Goal: Feedback & Contribution: Submit feedback/report problem

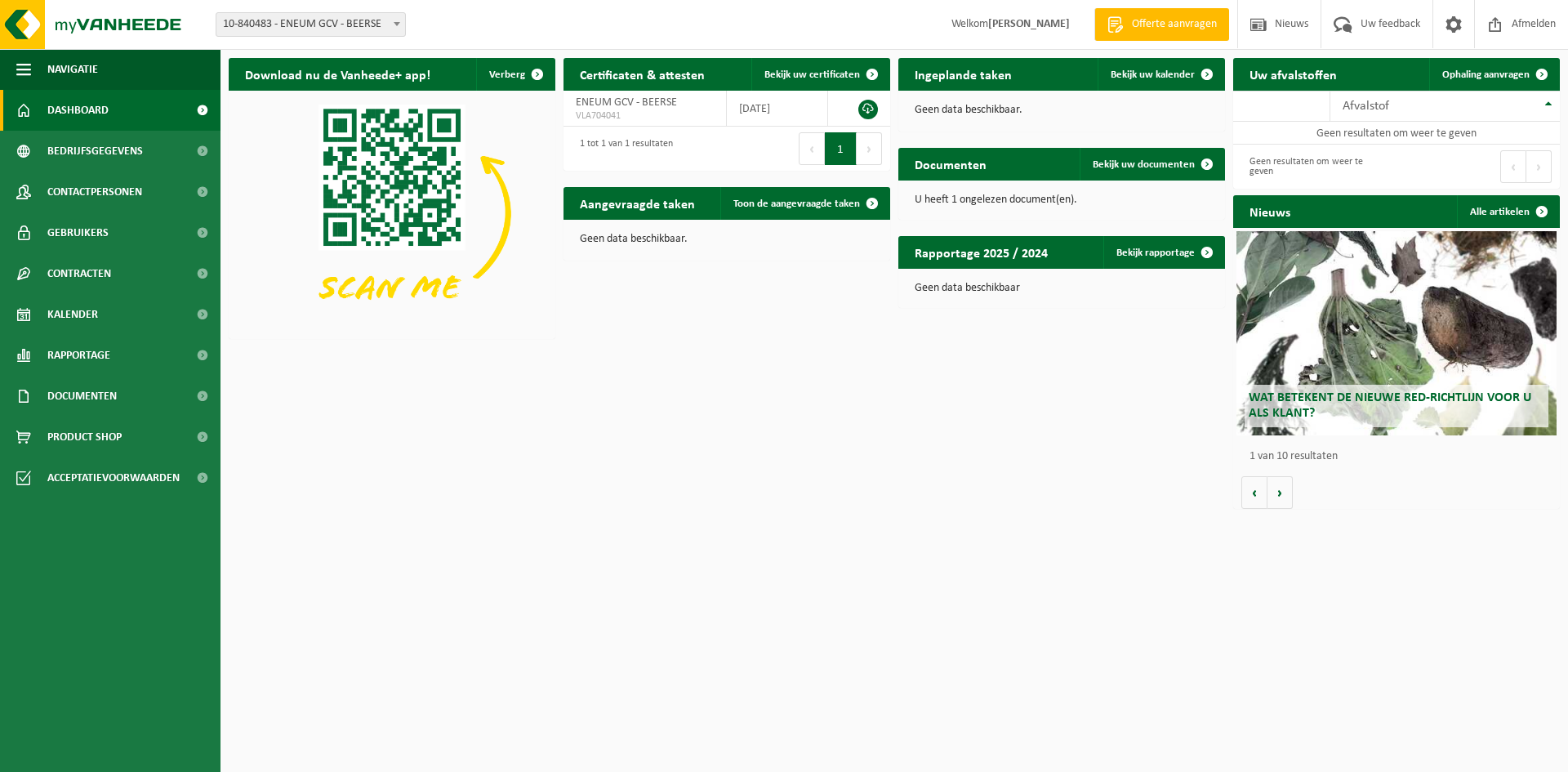
click at [129, 306] on link "Kalender" at bounding box center [110, 315] width 221 height 41
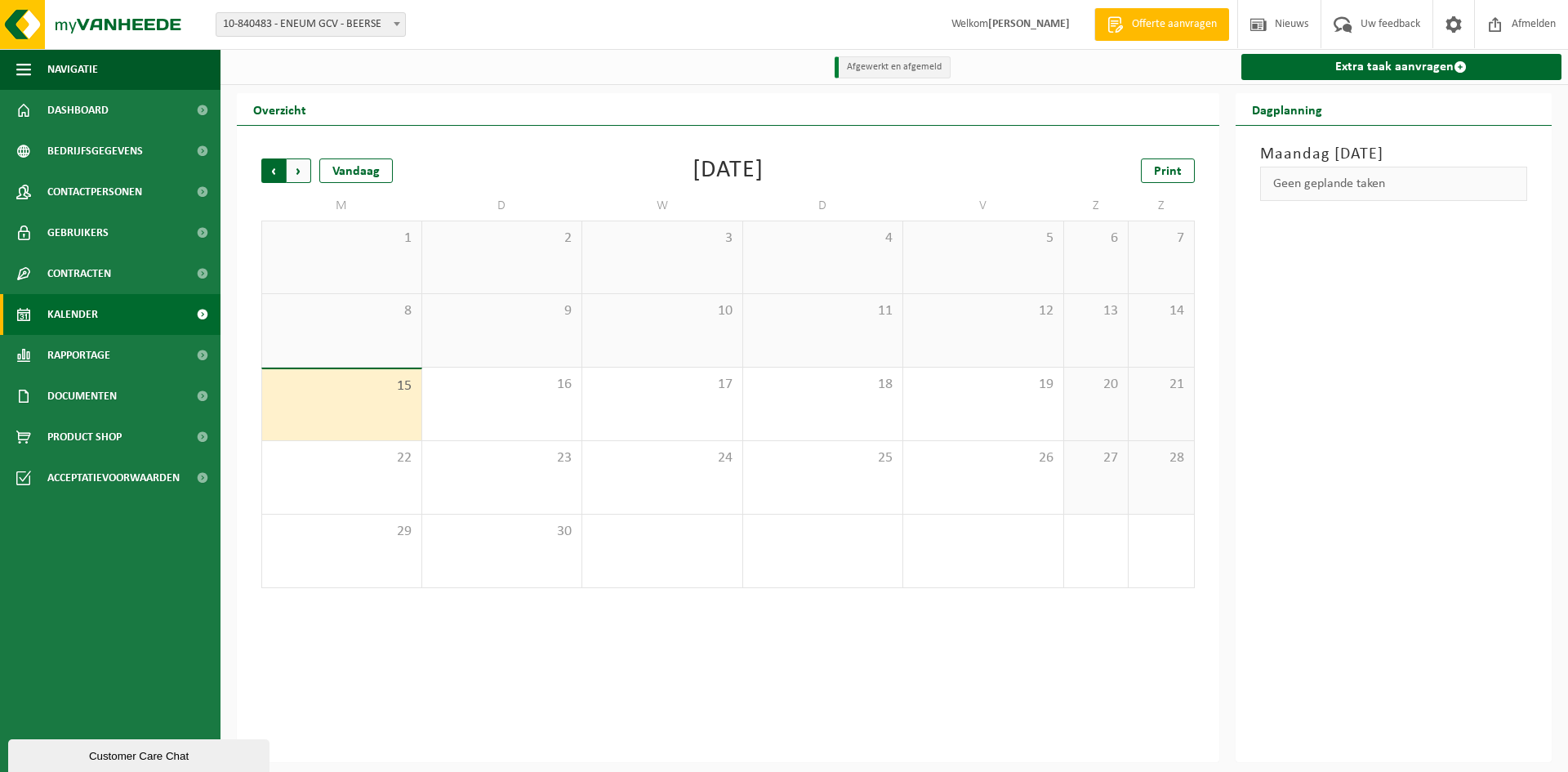
click at [299, 172] on span "Volgende" at bounding box center [299, 170] width 24 height 24
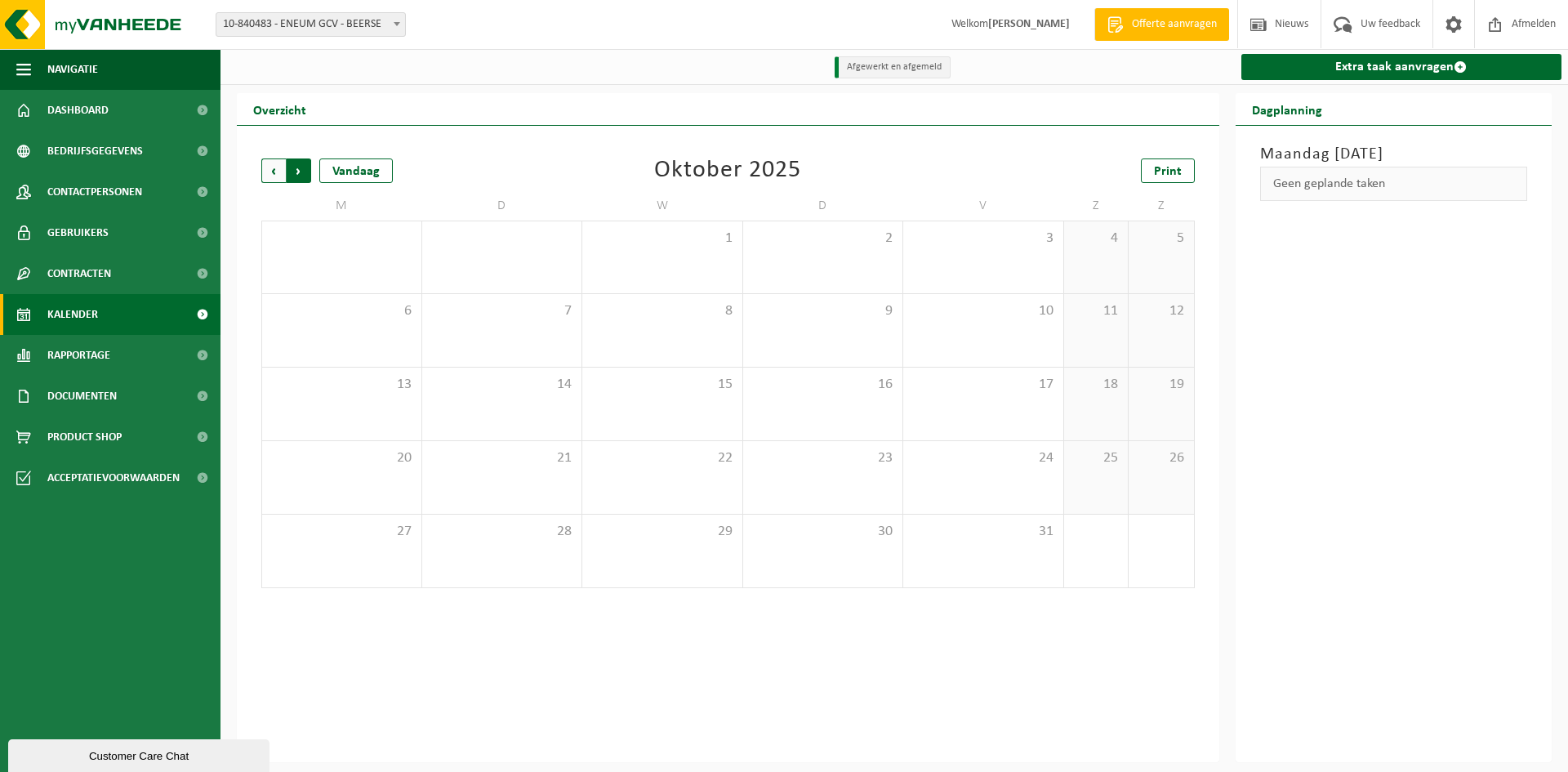
click at [277, 165] on span "Vorige" at bounding box center [273, 170] width 24 height 24
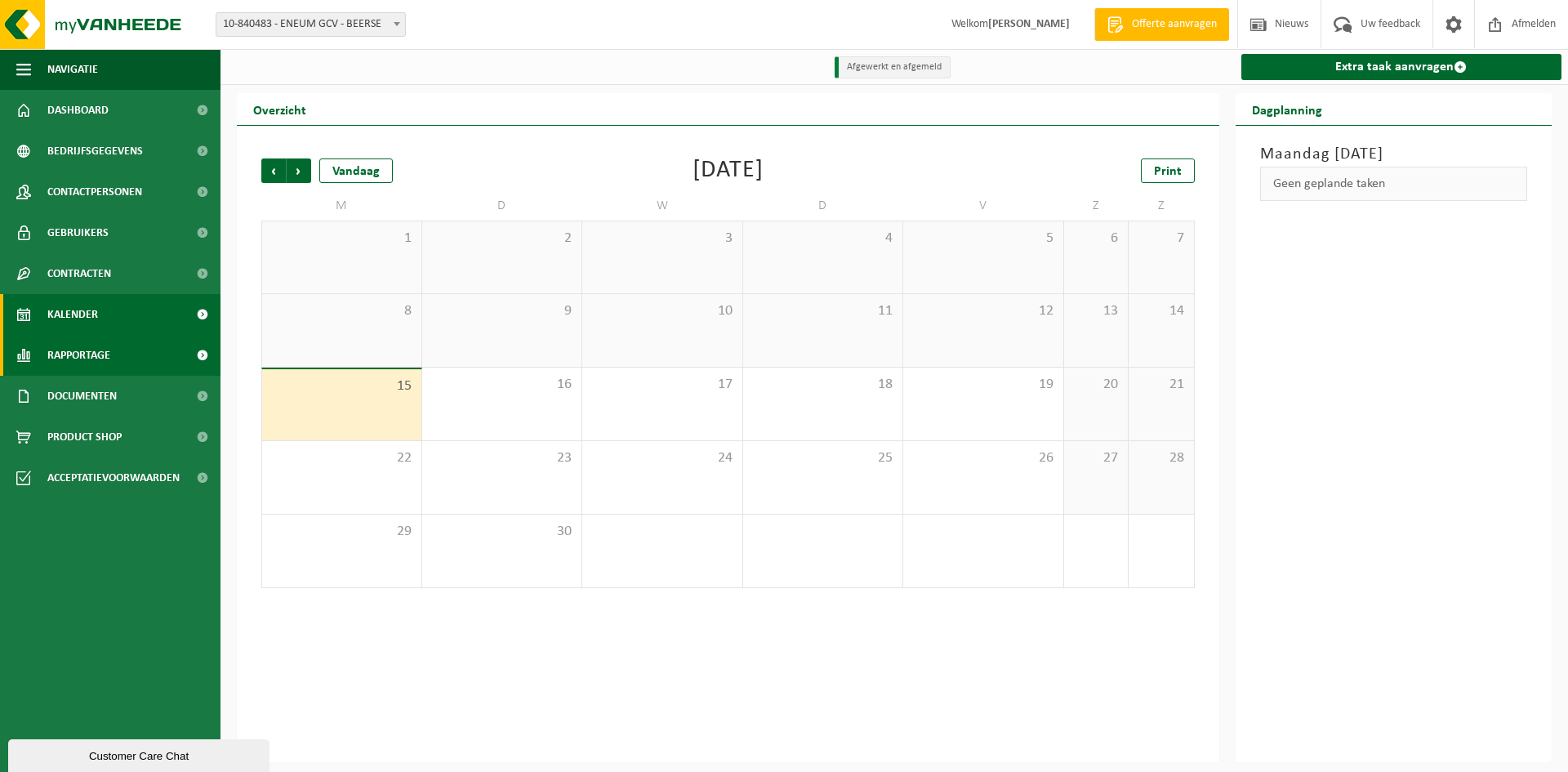
click at [100, 362] on span "Rapportage" at bounding box center [79, 356] width 63 height 41
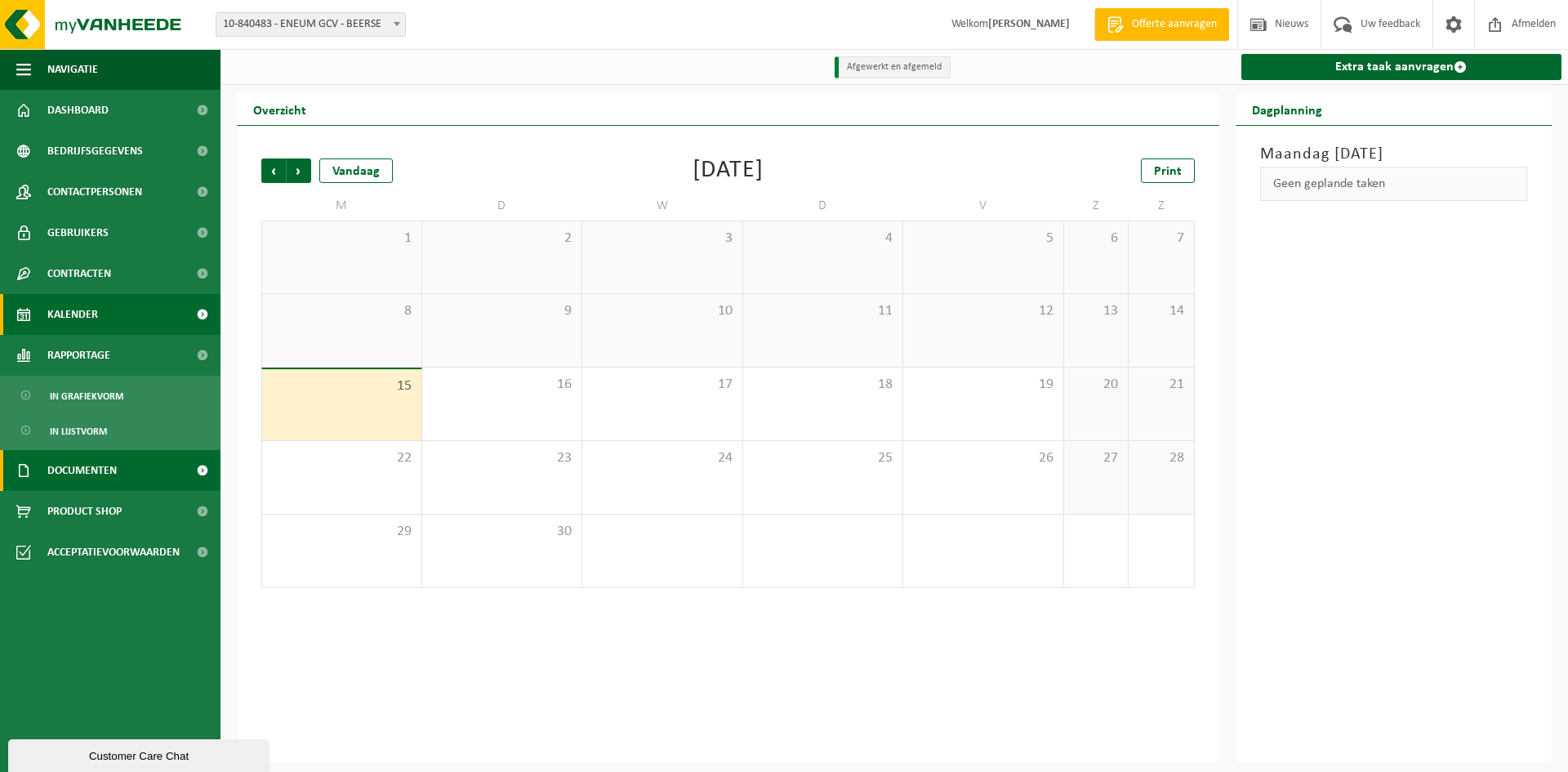
click at [105, 462] on span "Documenten" at bounding box center [82, 470] width 70 height 41
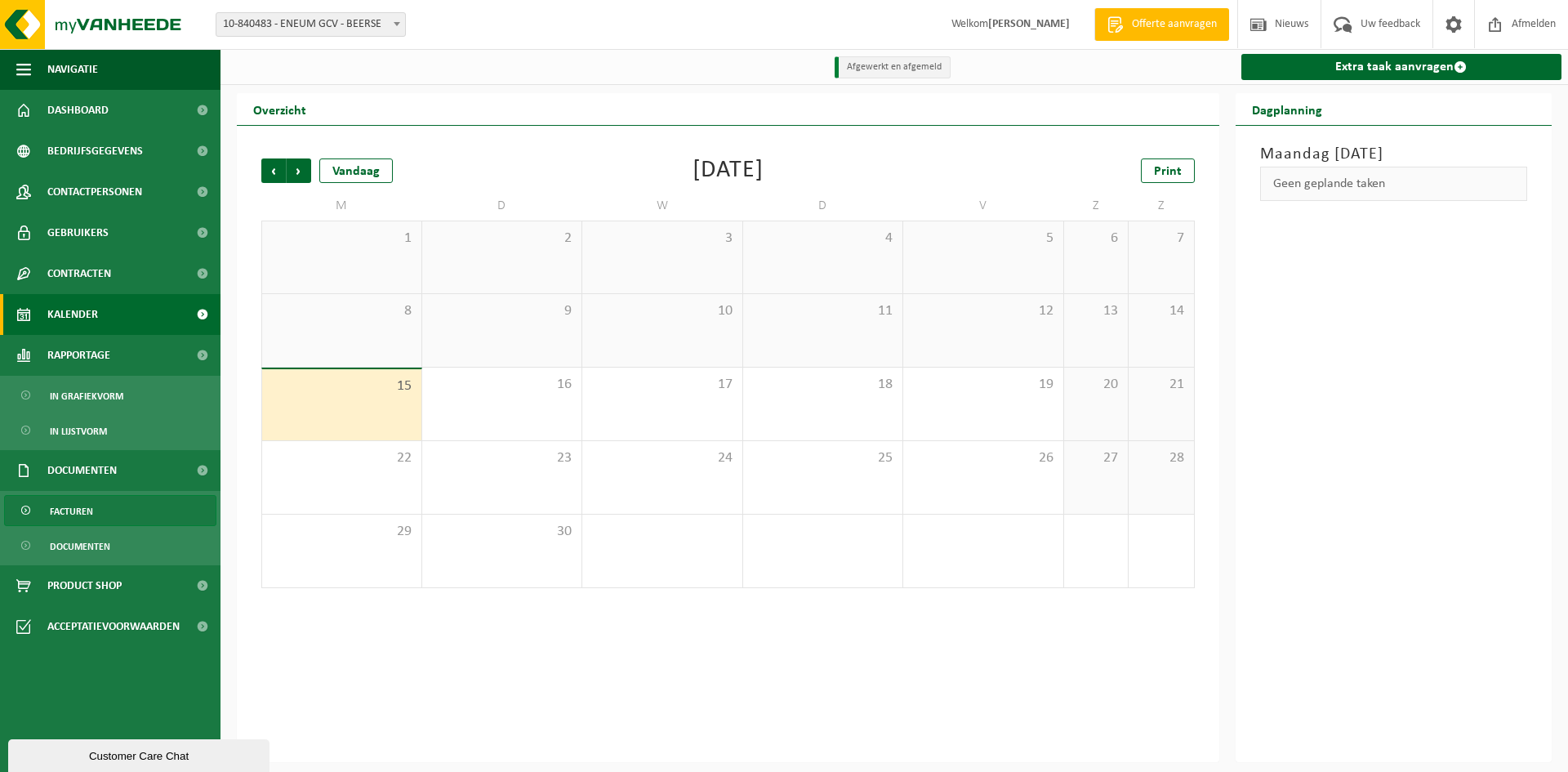
click at [108, 508] on link "Facturen" at bounding box center [111, 510] width 213 height 31
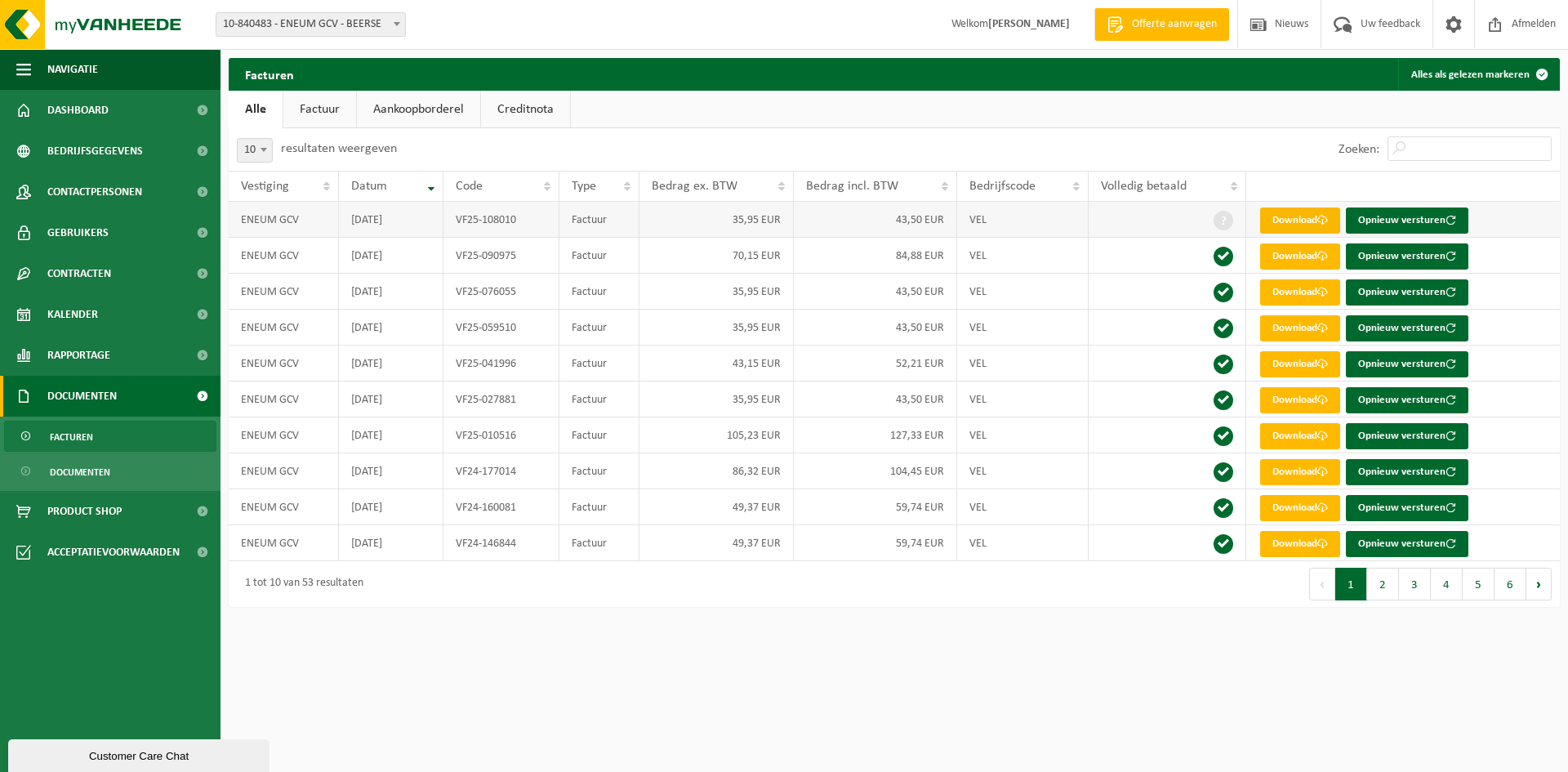
click at [1290, 220] on link "Download" at bounding box center [1301, 220] width 80 height 26
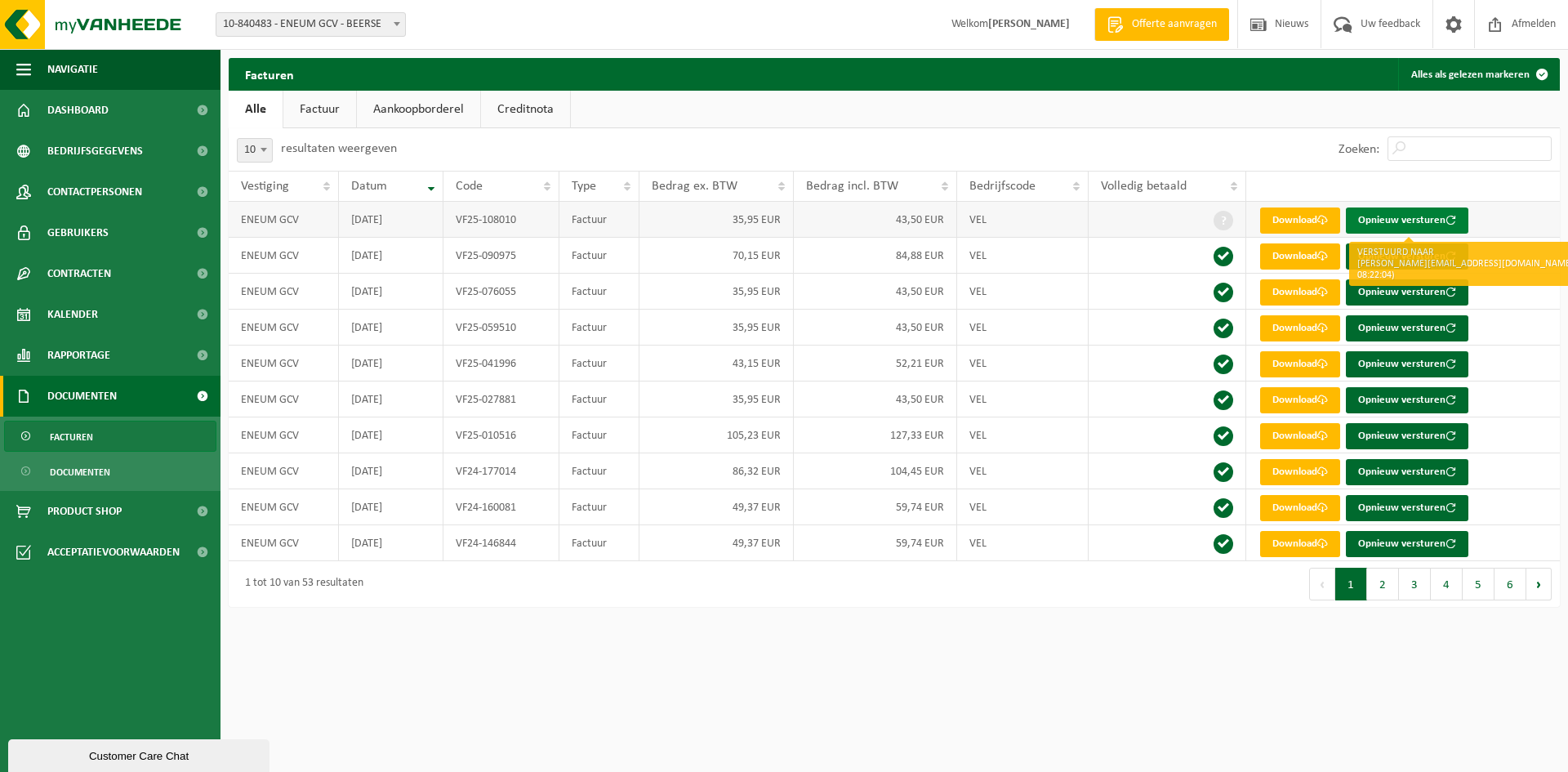
click at [1424, 212] on button "Opnieuw versturen" at bounding box center [1407, 220] width 122 height 26
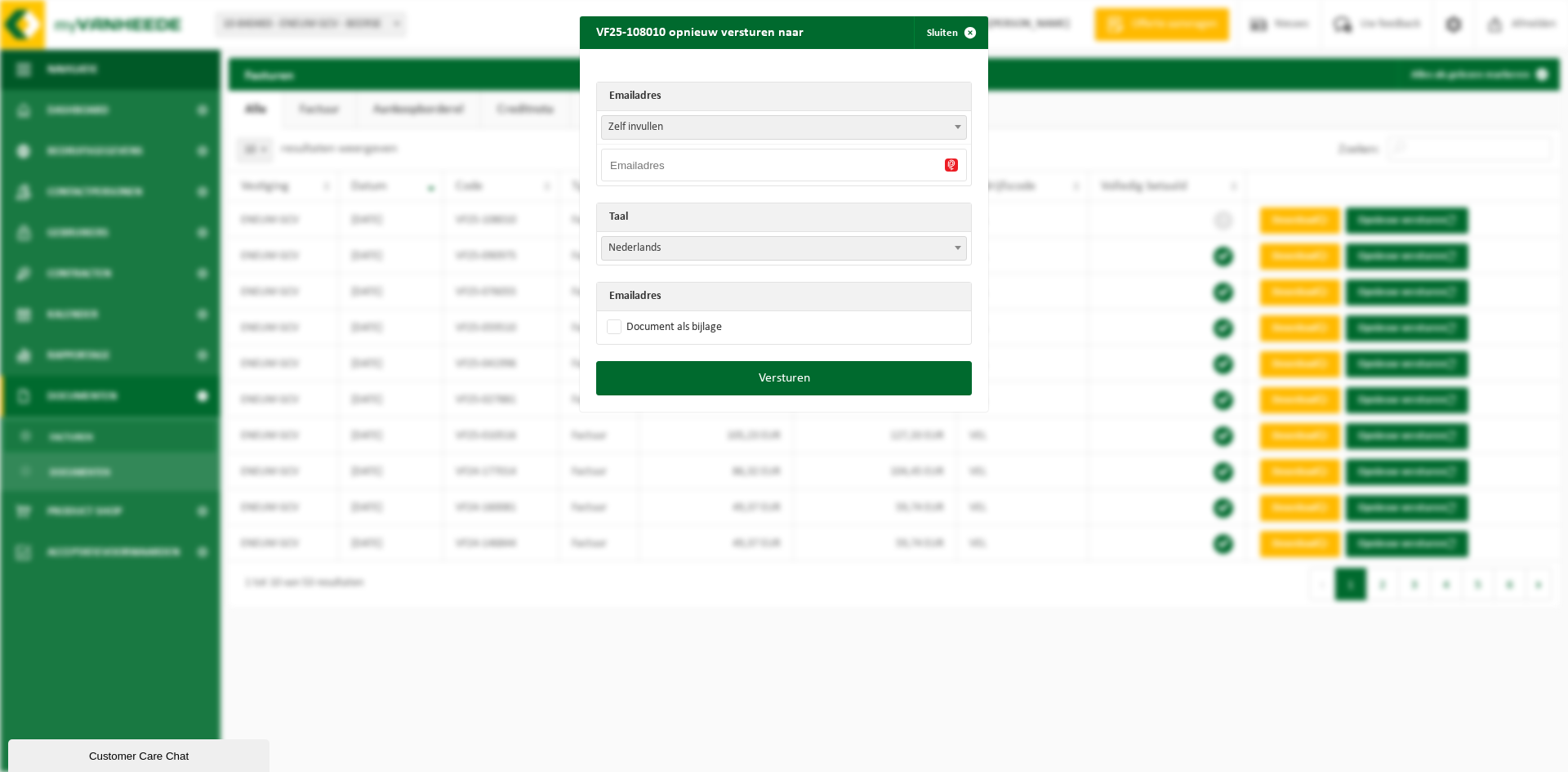
click at [676, 164] on input "email" at bounding box center [784, 164] width 366 height 33
type input "o"
click at [821, 179] on input "boekhouding@eneum.be" at bounding box center [784, 164] width 366 height 33
type input "boekhouding@eneum.be"
click at [611, 320] on label "Document als bijlage" at bounding box center [662, 327] width 118 height 24
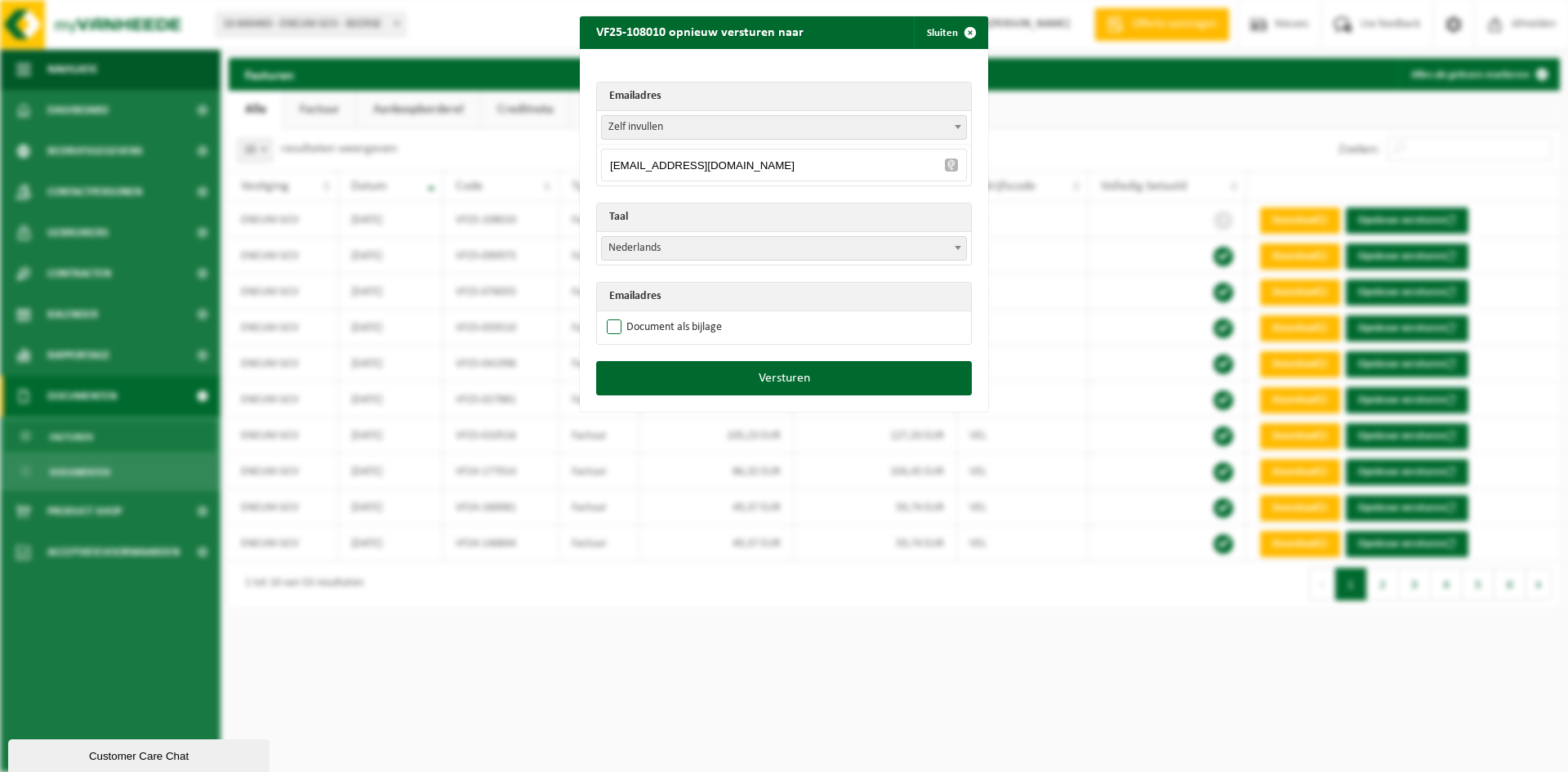
click at [611, 315] on input "Document als bijlage" at bounding box center [805, 315] width 409 height 1
checkbox input "true"
click at [788, 382] on button "Versturen" at bounding box center [784, 378] width 375 height 34
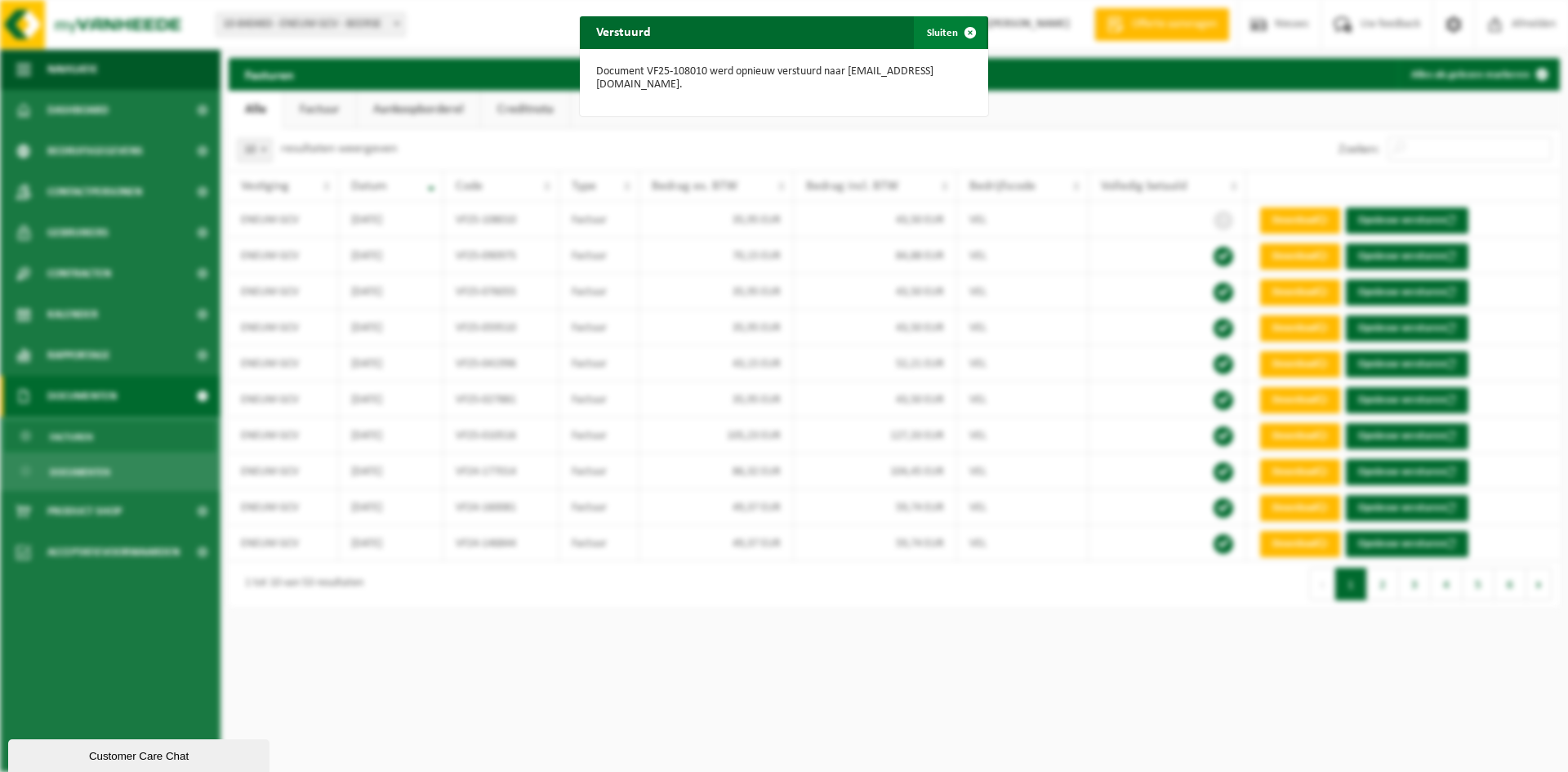
click at [962, 33] on span "button" at bounding box center [970, 32] width 33 height 33
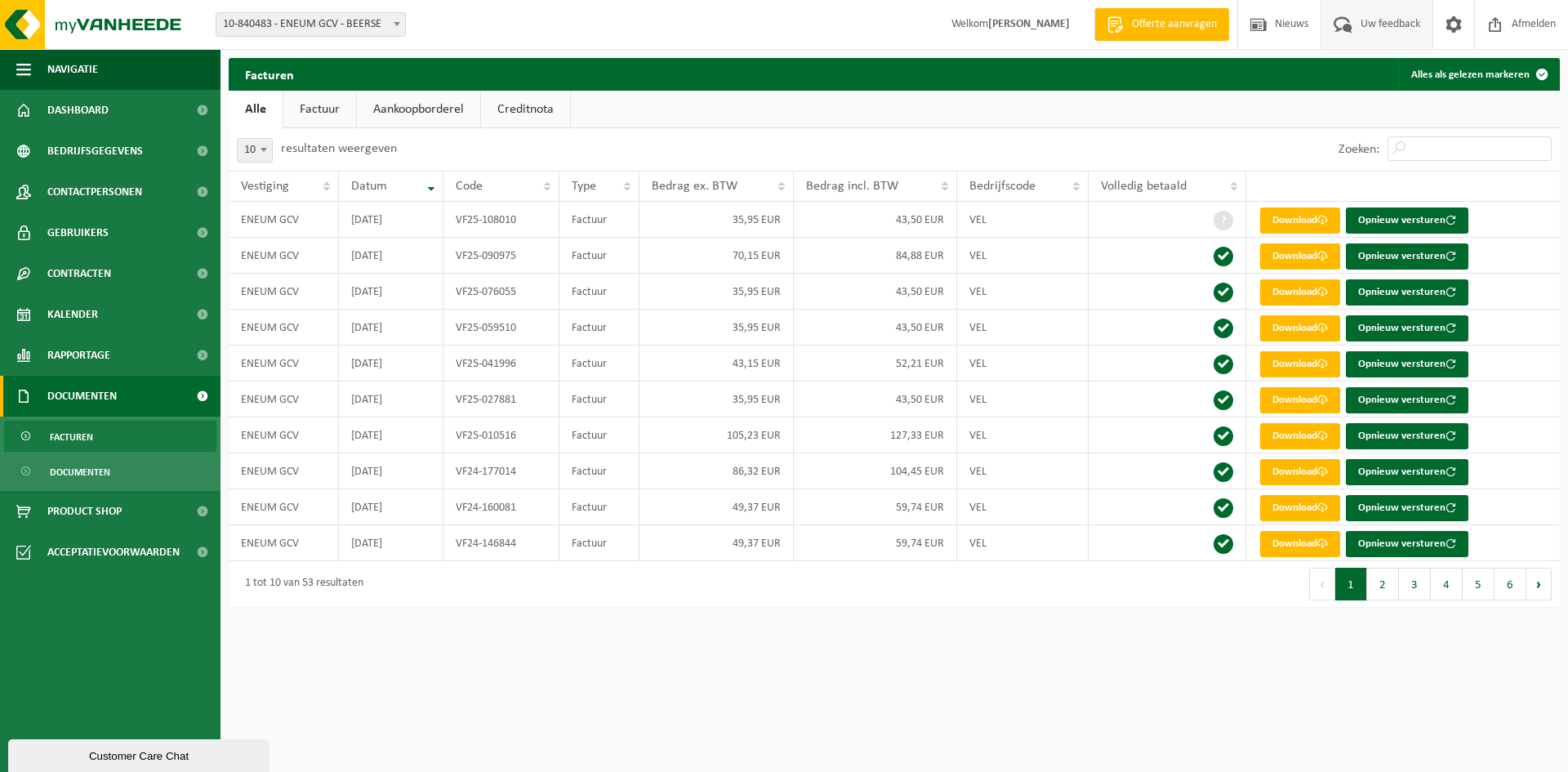
click at [1399, 26] on span "Uw feedback" at bounding box center [1391, 24] width 68 height 48
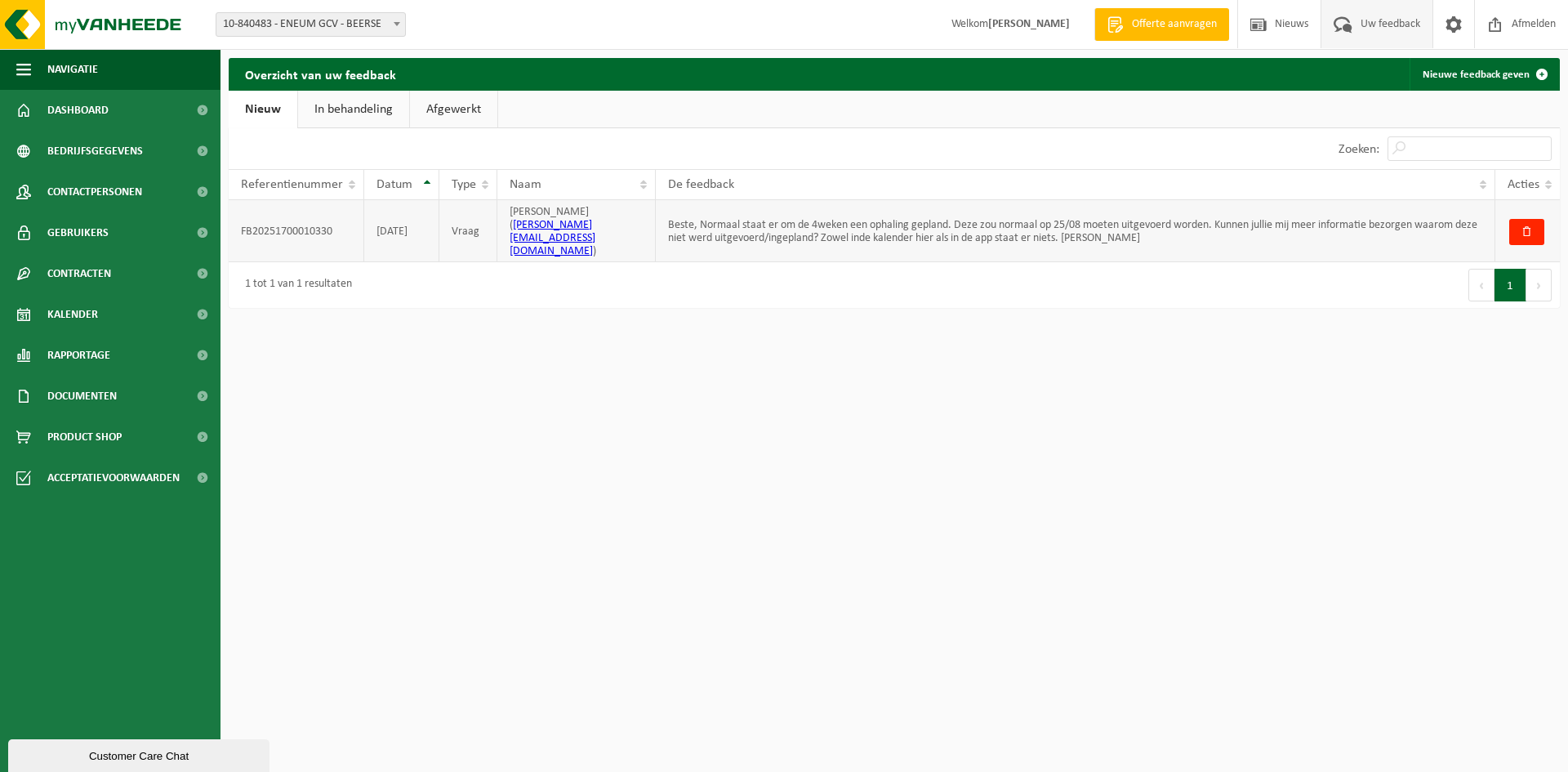
click at [945, 222] on td "Beste, Normaal staat er om de 4weken een ophaling gepland. Deze zou normaal op …" at bounding box center [1075, 231] width 839 height 62
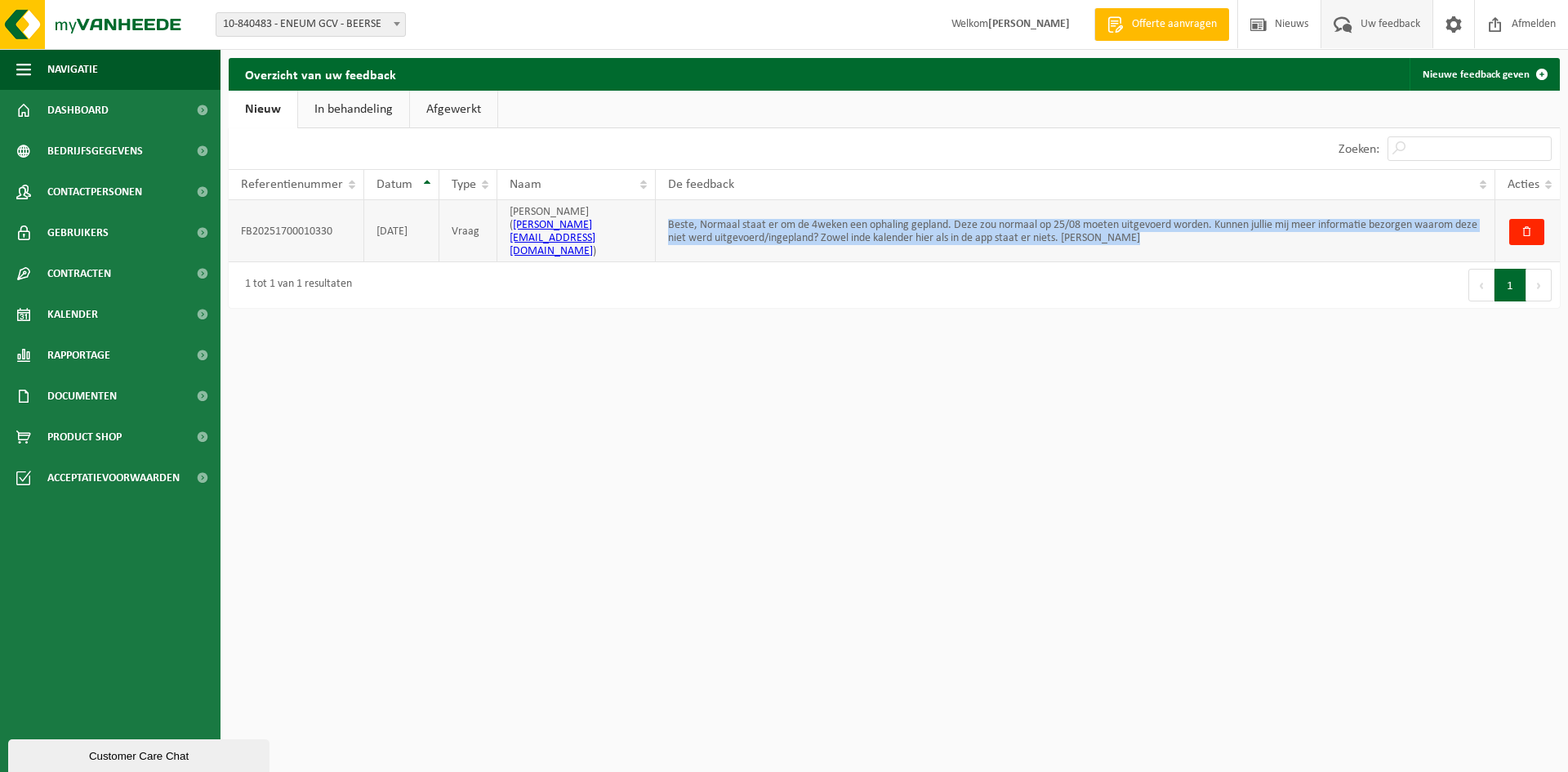
click at [945, 222] on td "Beste, Normaal staat er om de 4weken een ophaling gepland. Deze zou normaal op …" at bounding box center [1075, 231] width 839 height 62
copy td "Beste, Normaal staat er om de 4weken een ophaling gepland. Deze zou normaal op …"
click at [1519, 83] on link "Nieuwe feedback geven" at bounding box center [1484, 74] width 148 height 33
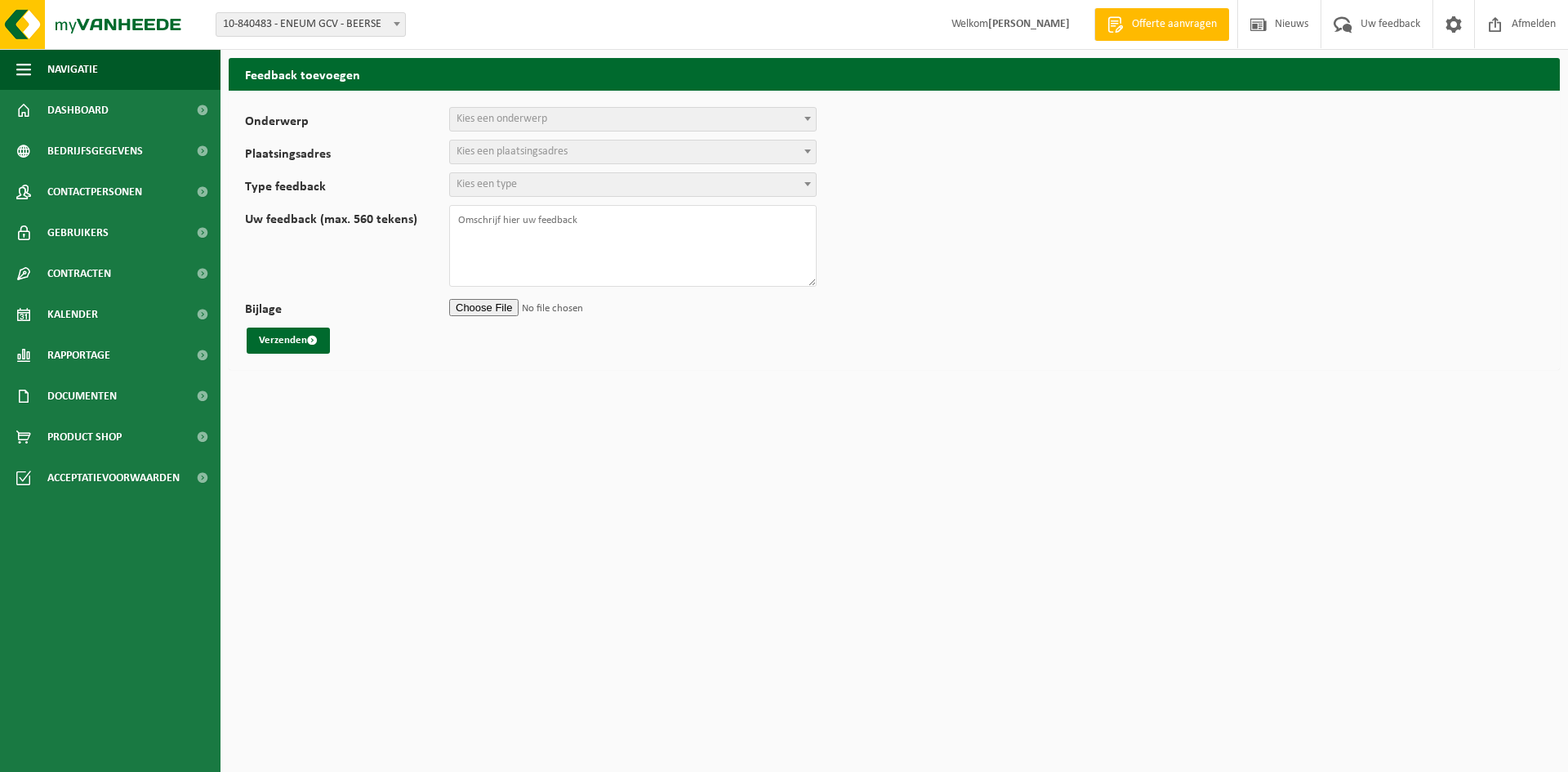
select select
click at [558, 124] on span "Kies een onderwerp" at bounding box center [632, 120] width 366 height 23
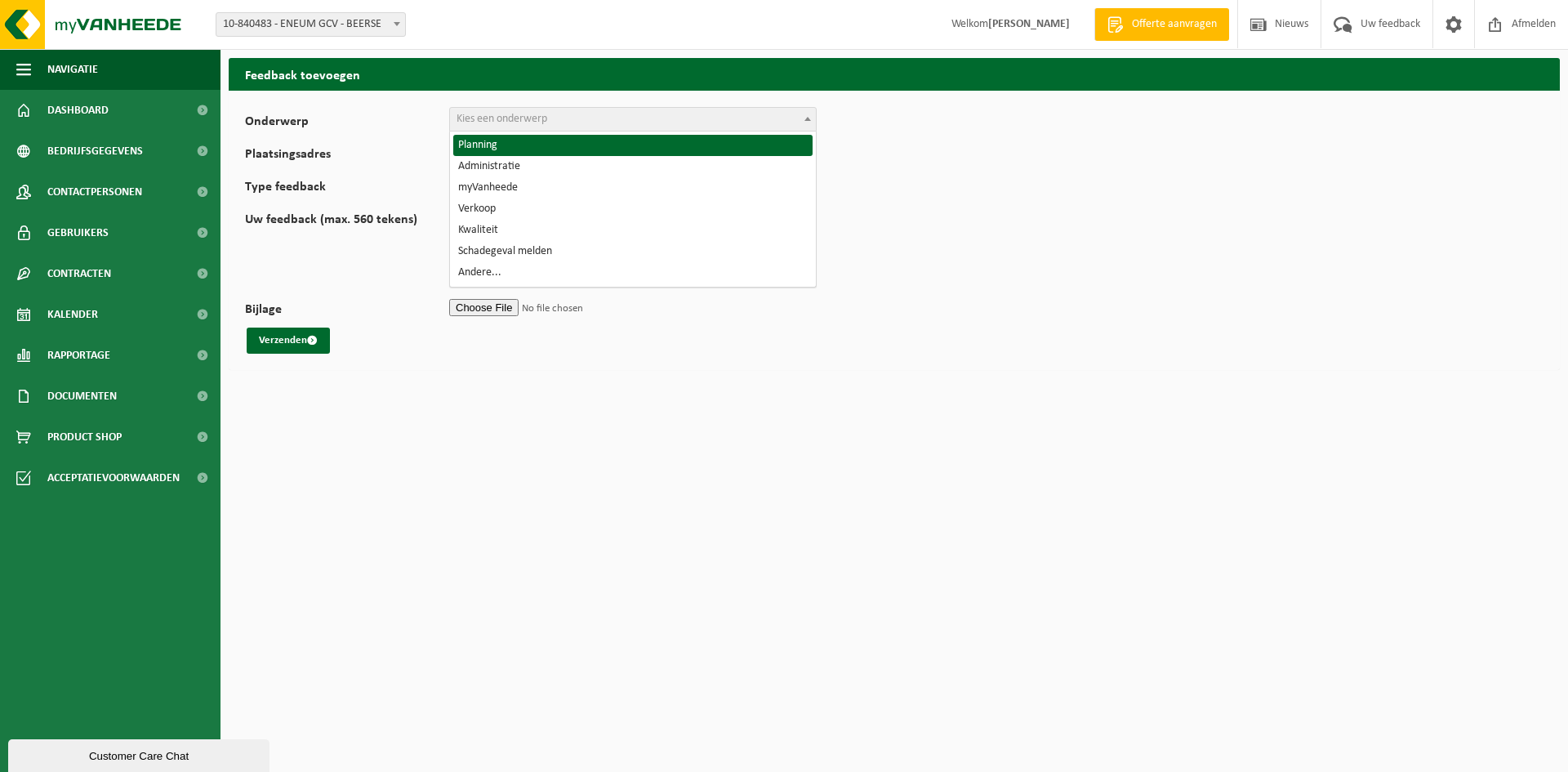
select select "1"
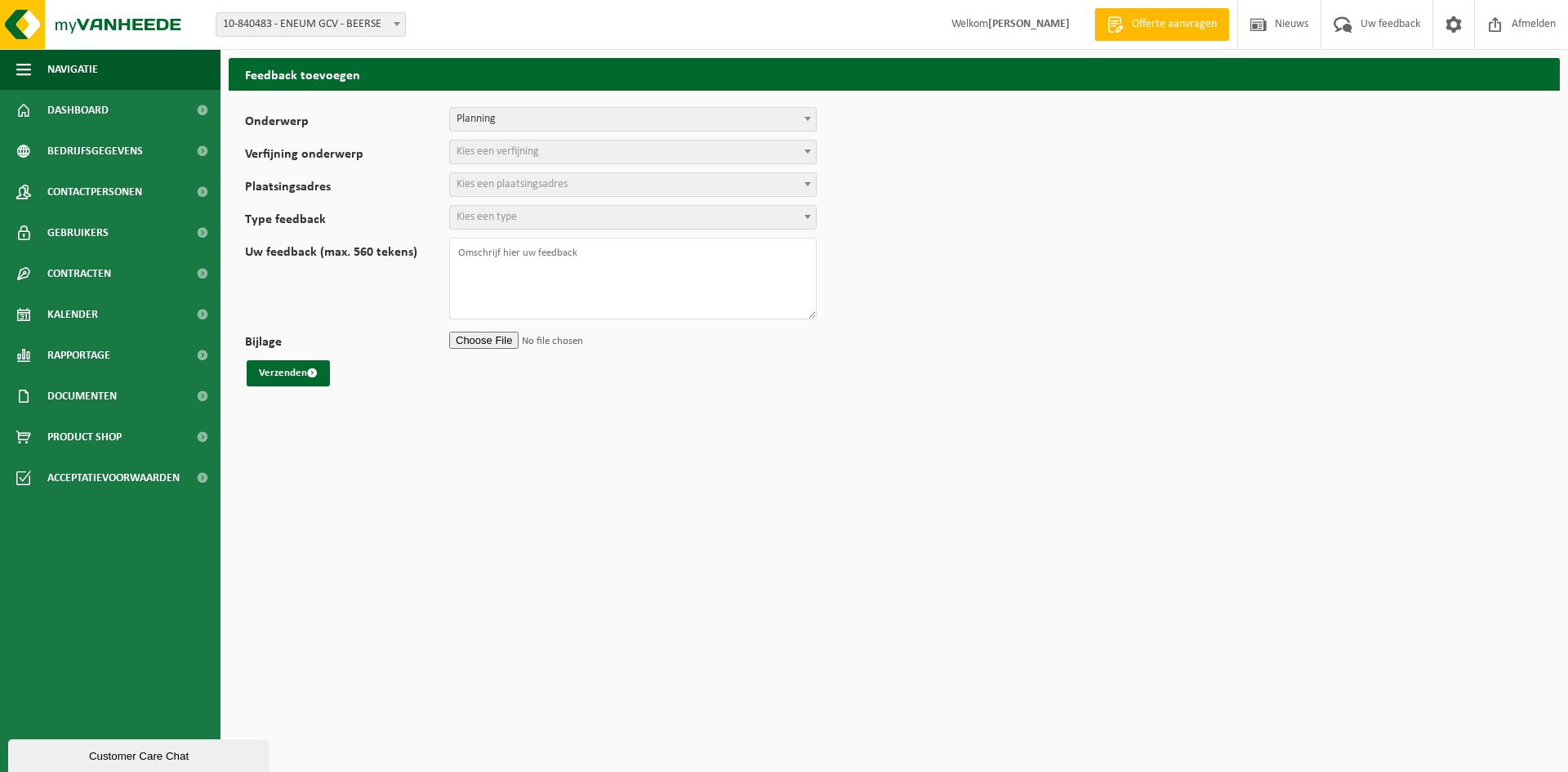
click at [566, 153] on span "Kies een verfijning" at bounding box center [632, 152] width 366 height 23
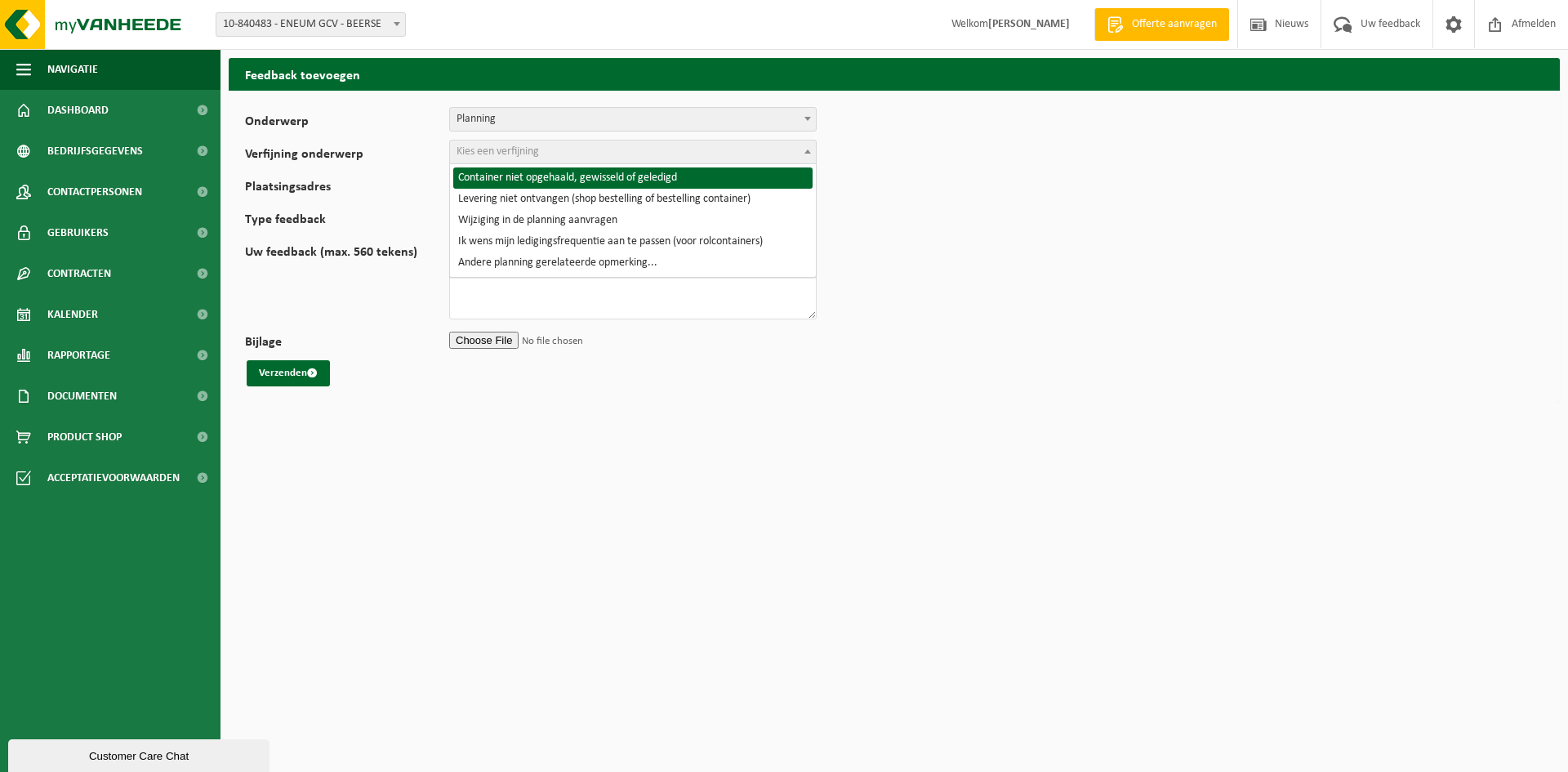
select select "2"
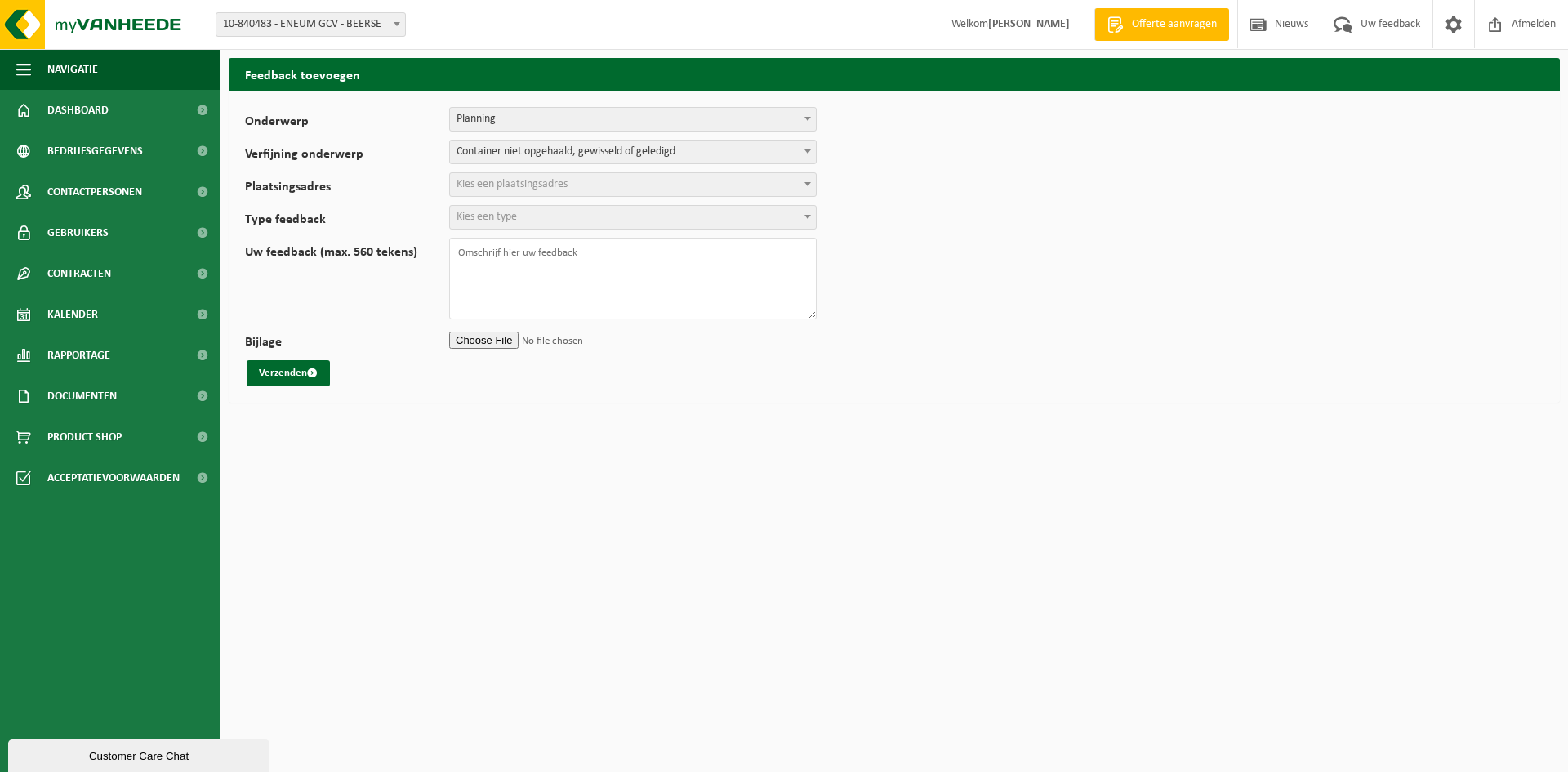
click at [570, 189] on span "Kies een plaatsingsadres" at bounding box center [632, 185] width 366 height 23
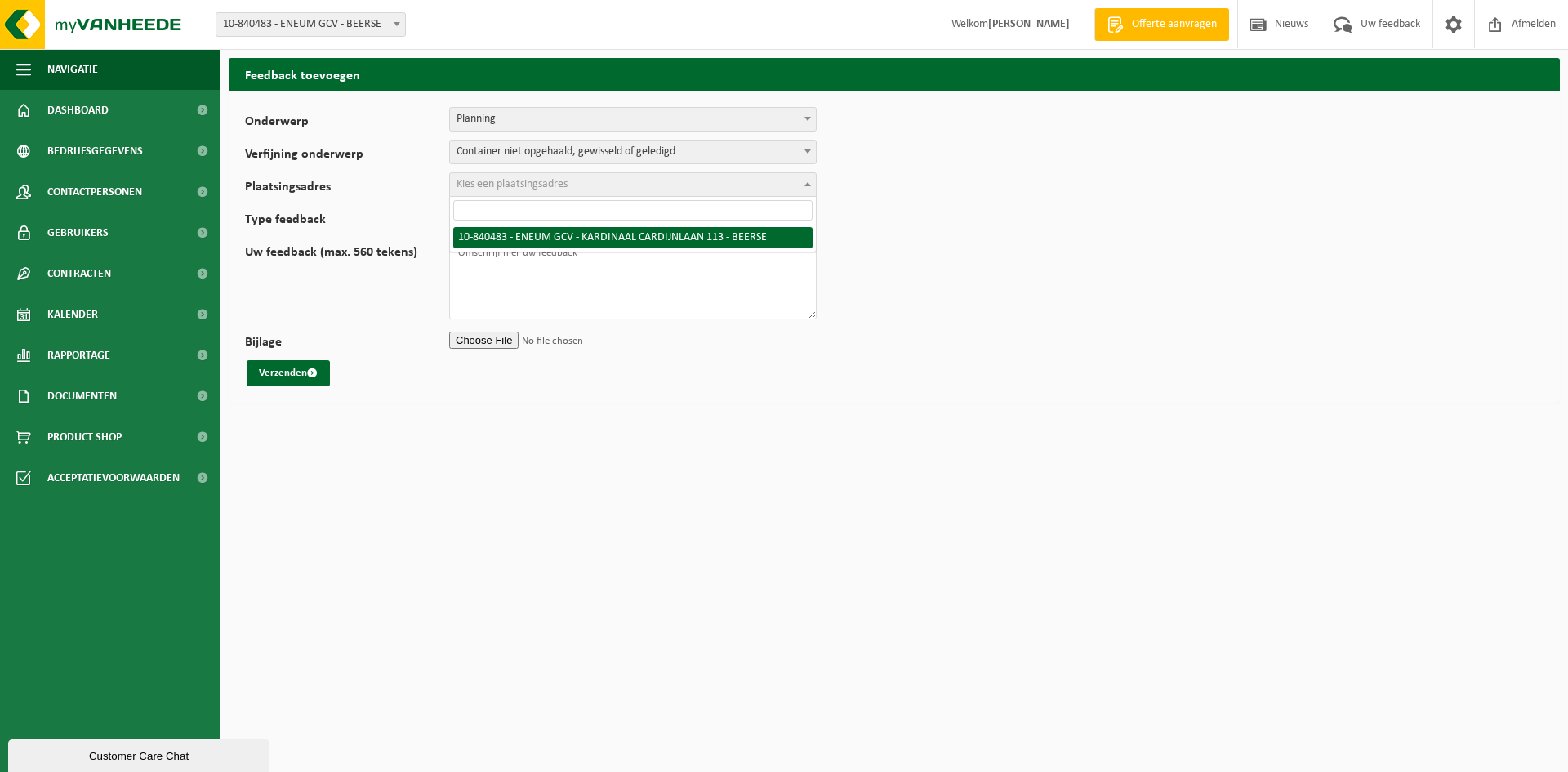
select select "98160"
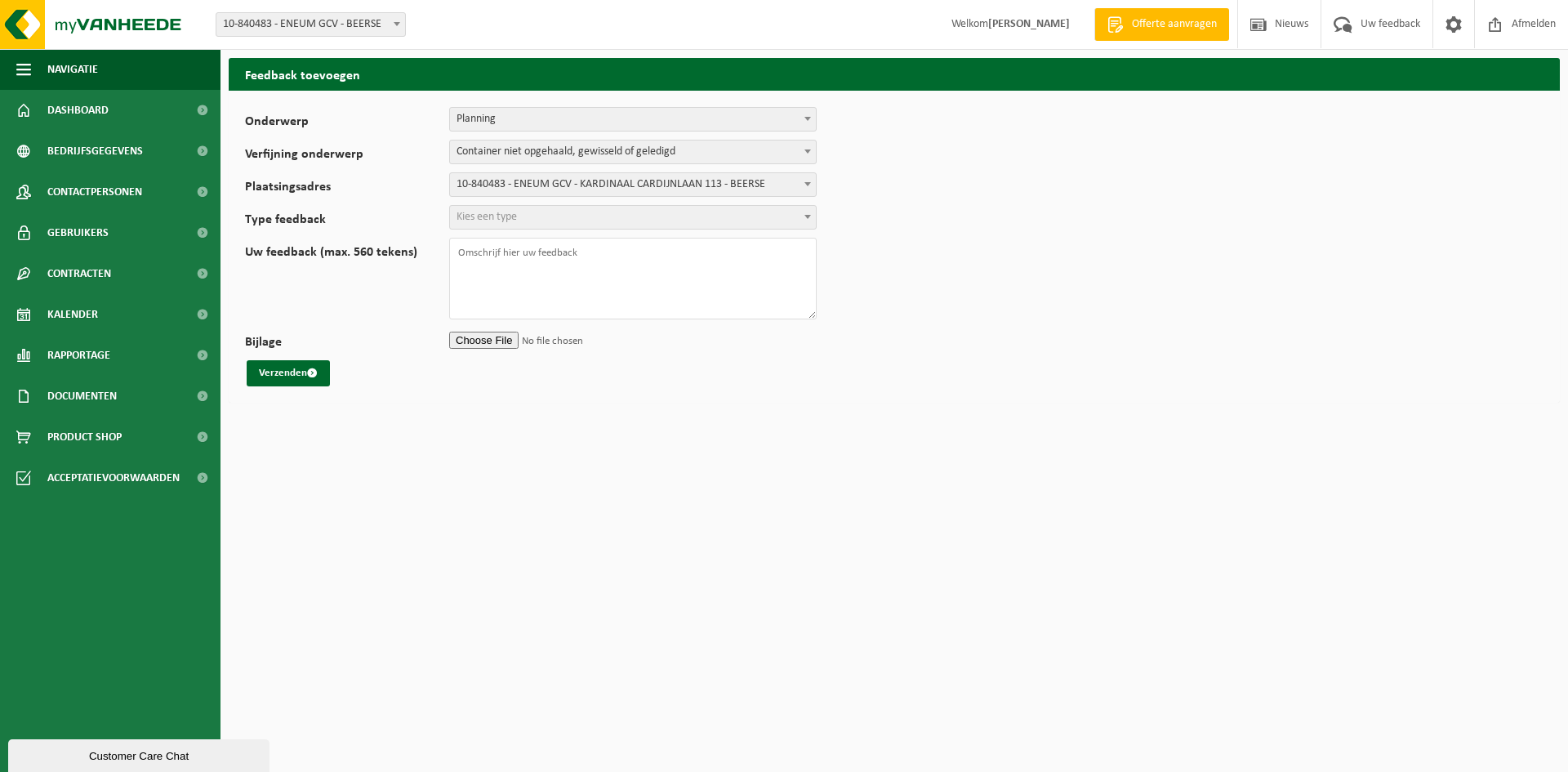
click at [555, 222] on span "Kies een type" at bounding box center [632, 217] width 366 height 23
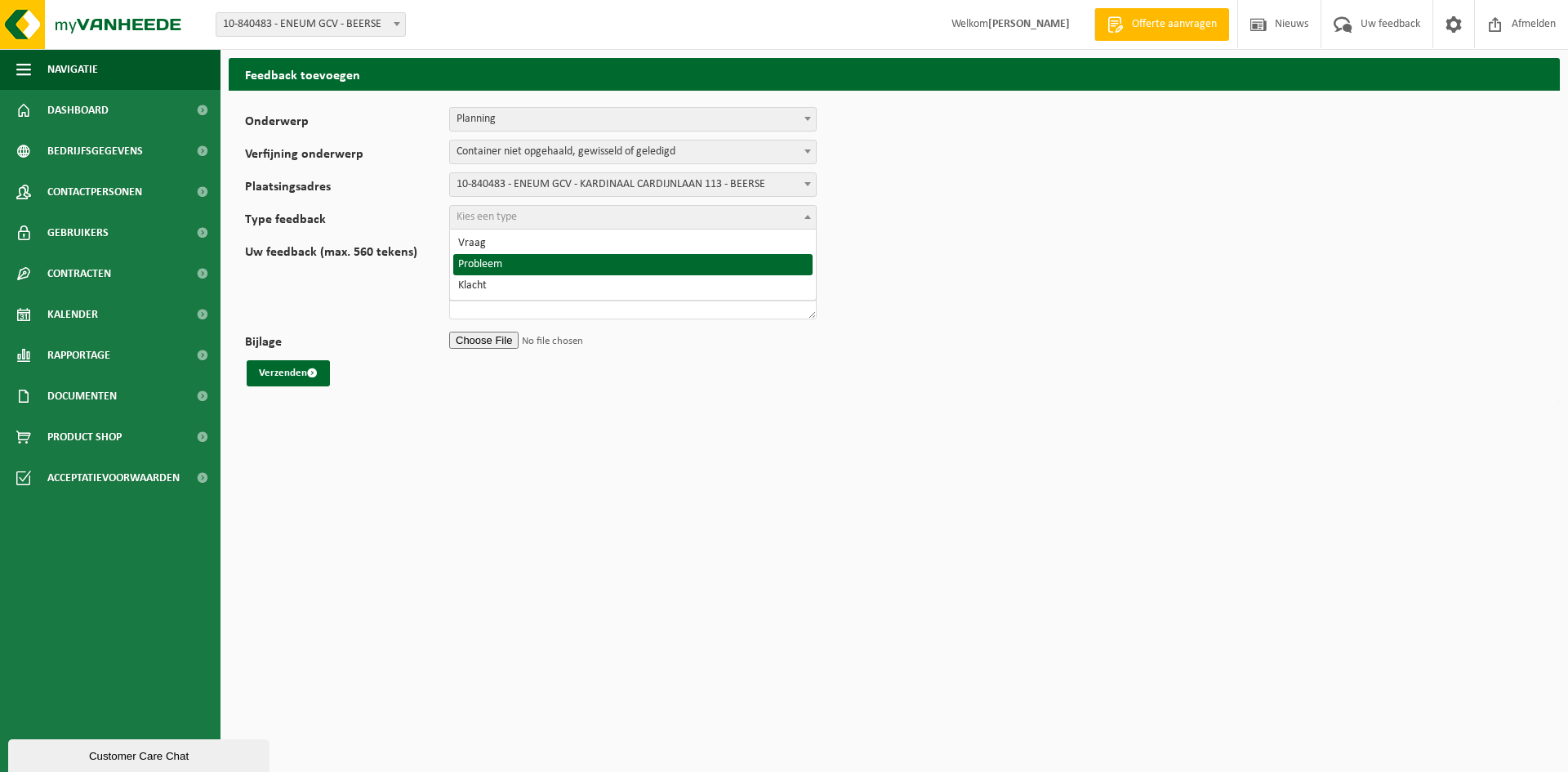
select select "ISS"
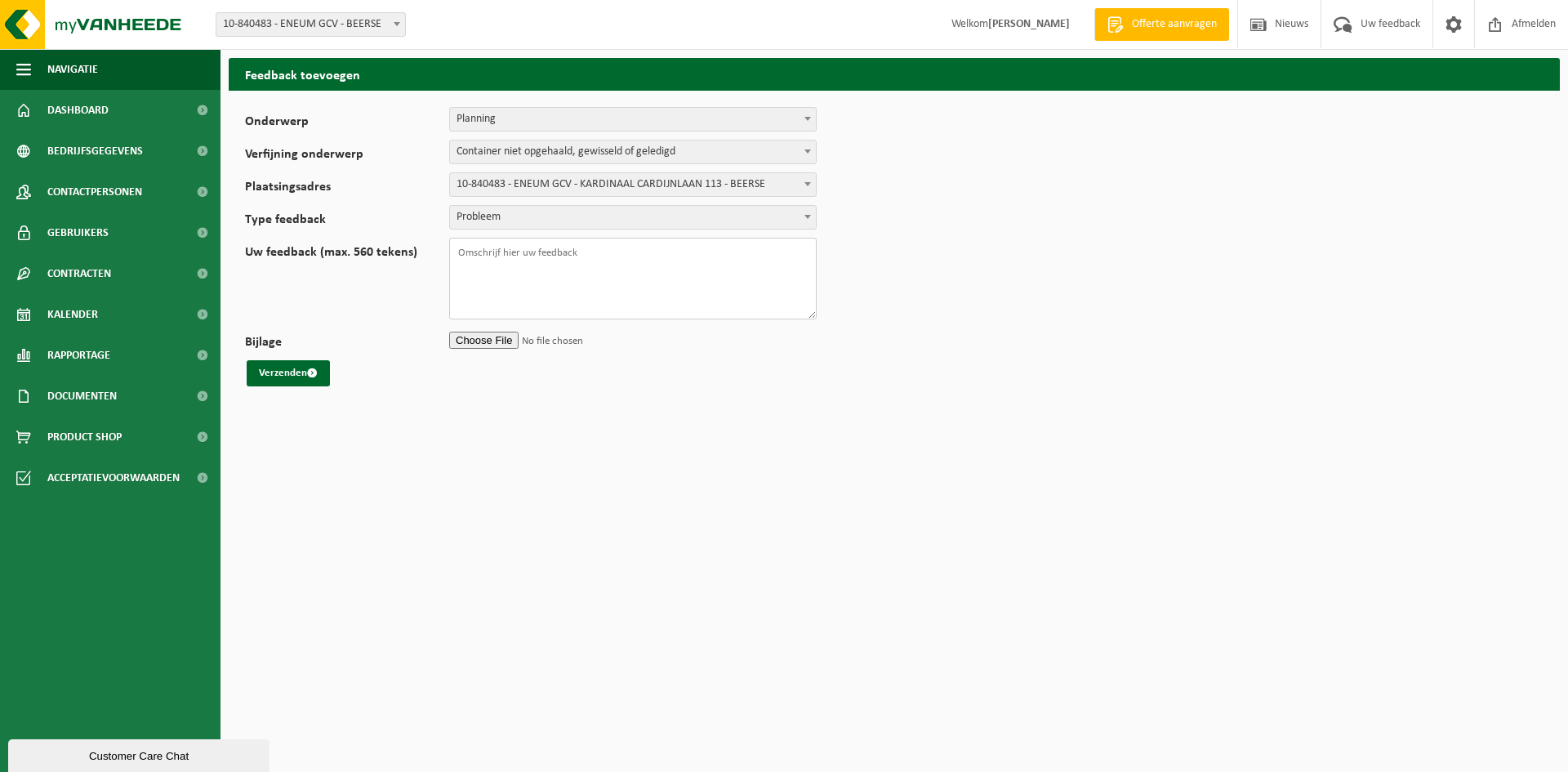
click at [537, 263] on textarea "Uw feedback (max. 560 tekens)" at bounding box center [633, 278] width 367 height 81
paste textarea "Beste, Normaal staat er om de 4weken een ophaling gepland. Deze zou normaal op …"
click at [586, 289] on textarea "Beste, Normaal staat er om de 4weken een ophaling gepland. Deze zou normaal op …" at bounding box center [633, 278] width 367 height 81
type textarea "Beste, Normaal staat er om de 4weken een ophaling gepland. Deze zou normaal op …"
click at [282, 374] on button "Verzenden" at bounding box center [288, 373] width 83 height 26
